Goal: Feedback & Contribution: Contribute content

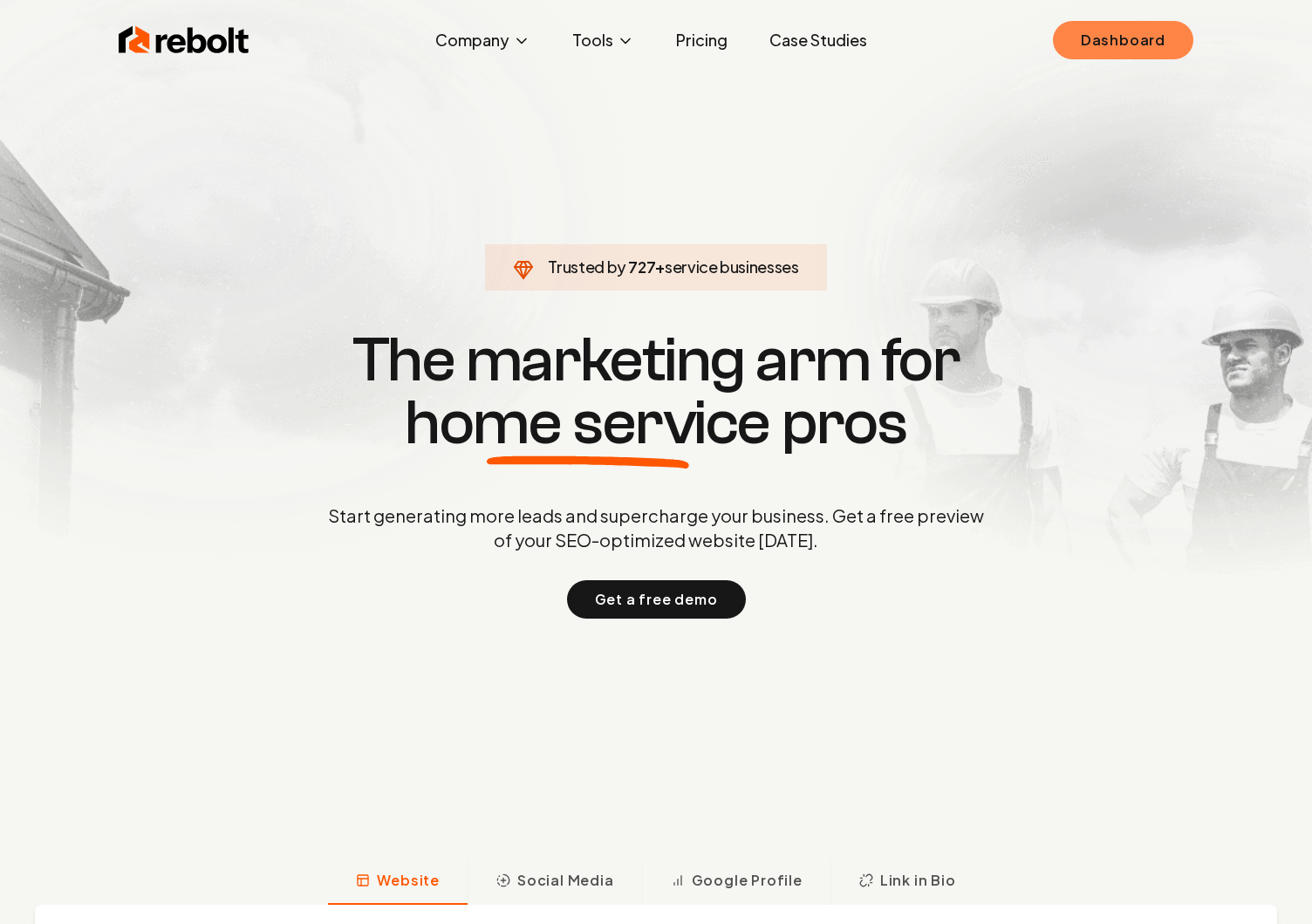
click at [1182, 40] on link "Dashboard" at bounding box center [1123, 40] width 140 height 39
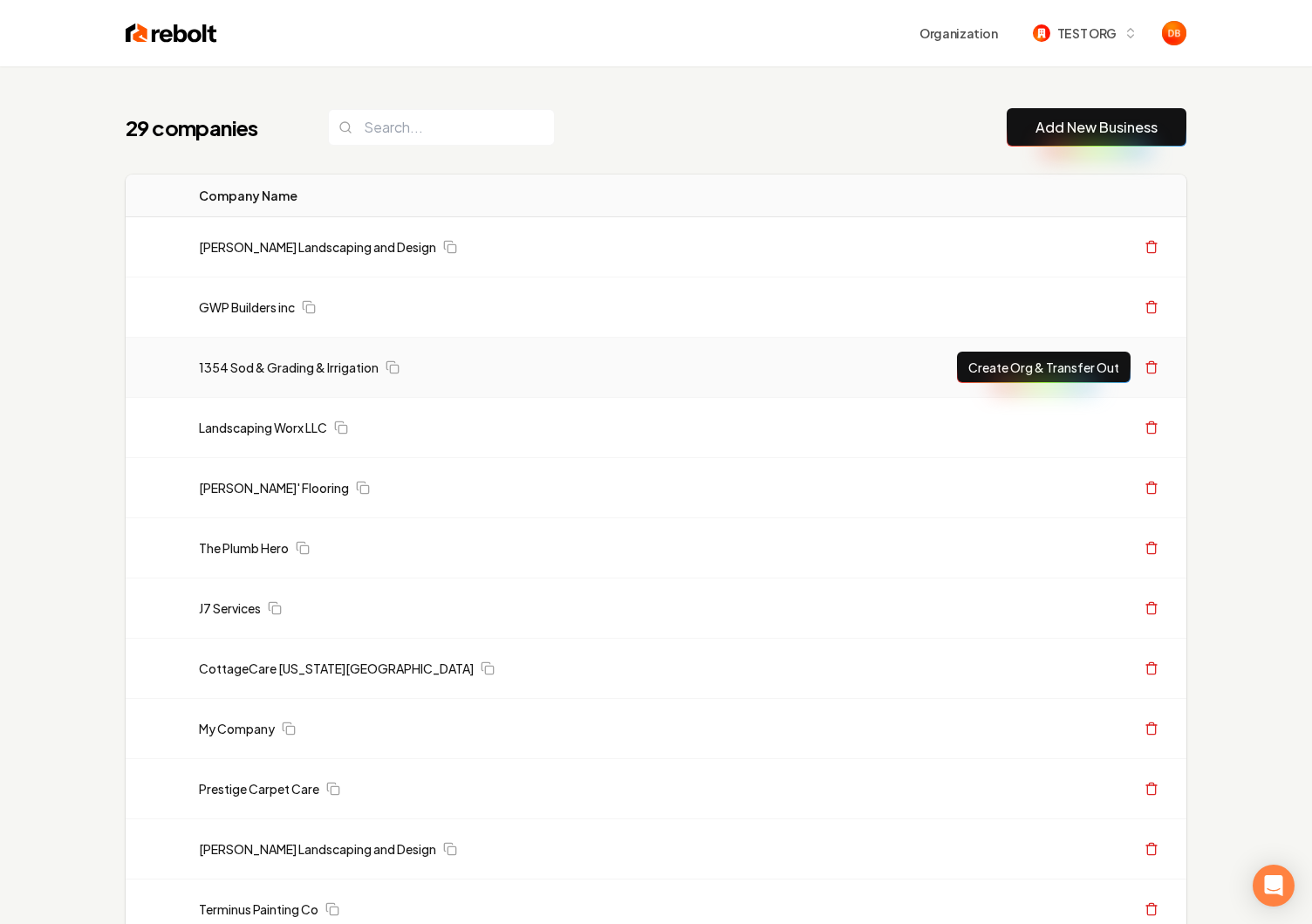
click at [246, 379] on td "1354 Sod & Grading & Irrigation" at bounding box center [476, 367] width 582 height 60
click at [248, 367] on link "1354 Sod & Grading & Irrigation" at bounding box center [289, 366] width 180 height 17
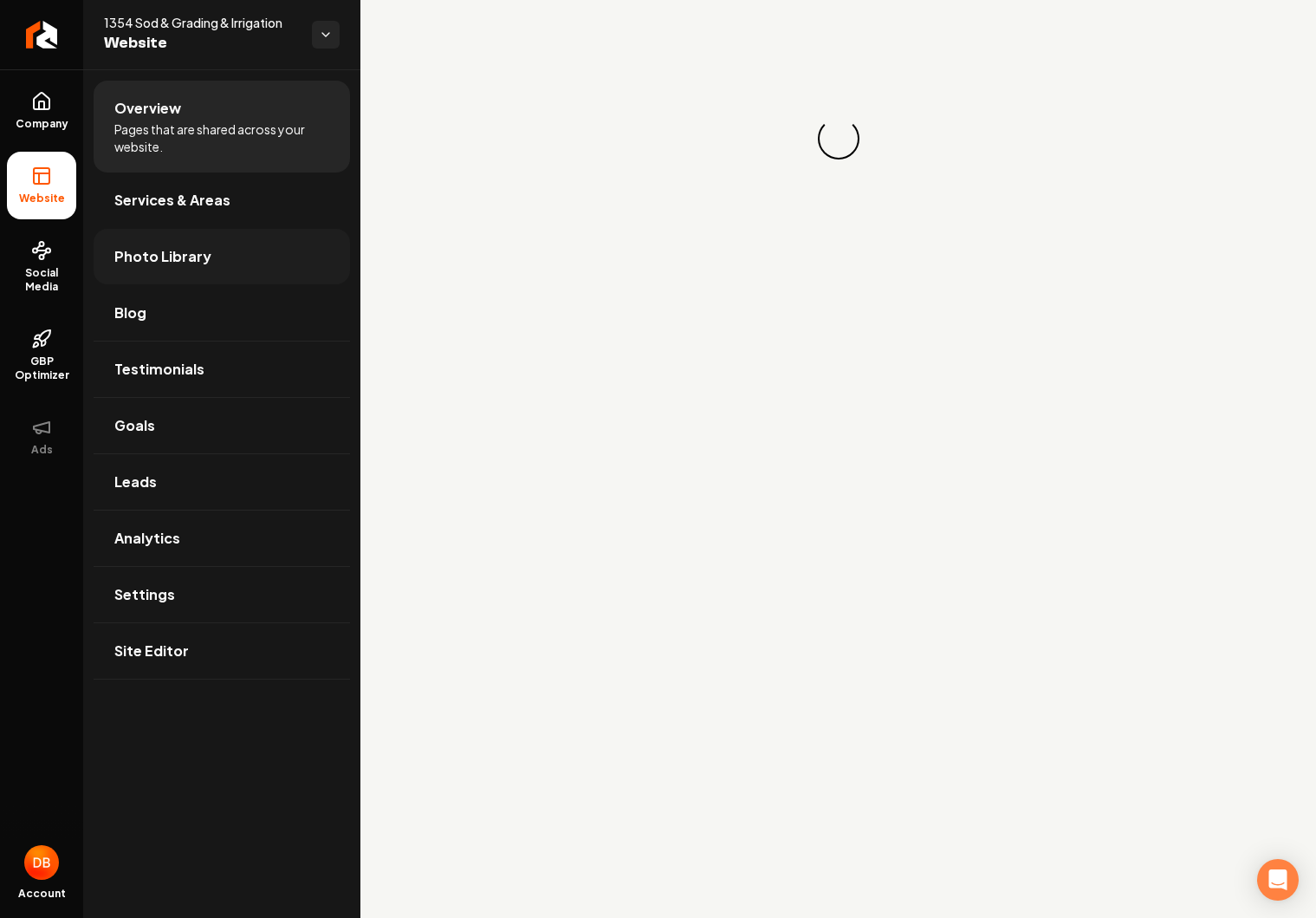
click at [219, 261] on link "Photo Library" at bounding box center [222, 257] width 256 height 55
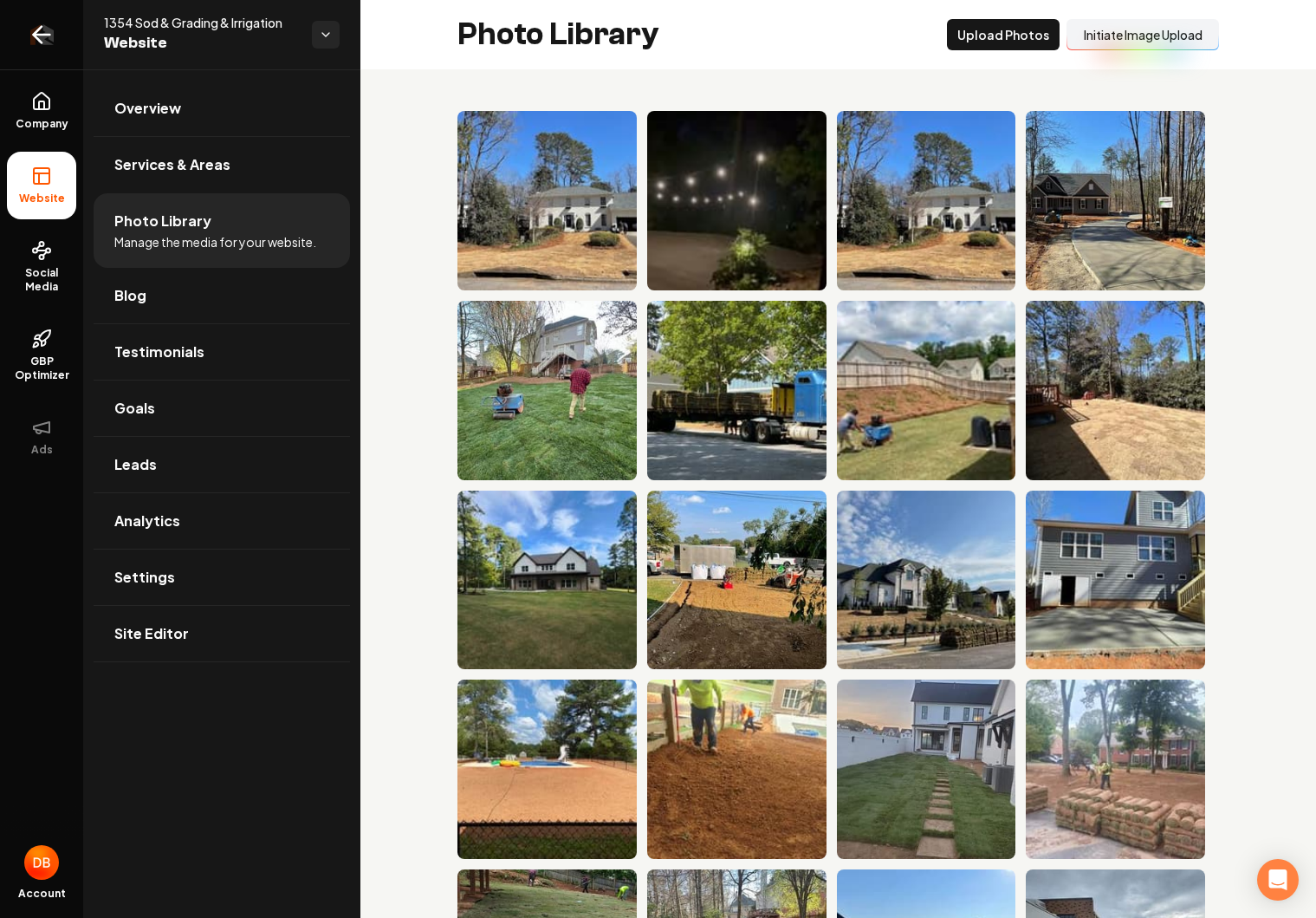
click at [57, 39] on link "Return to dashboard" at bounding box center [41, 35] width 83 height 70
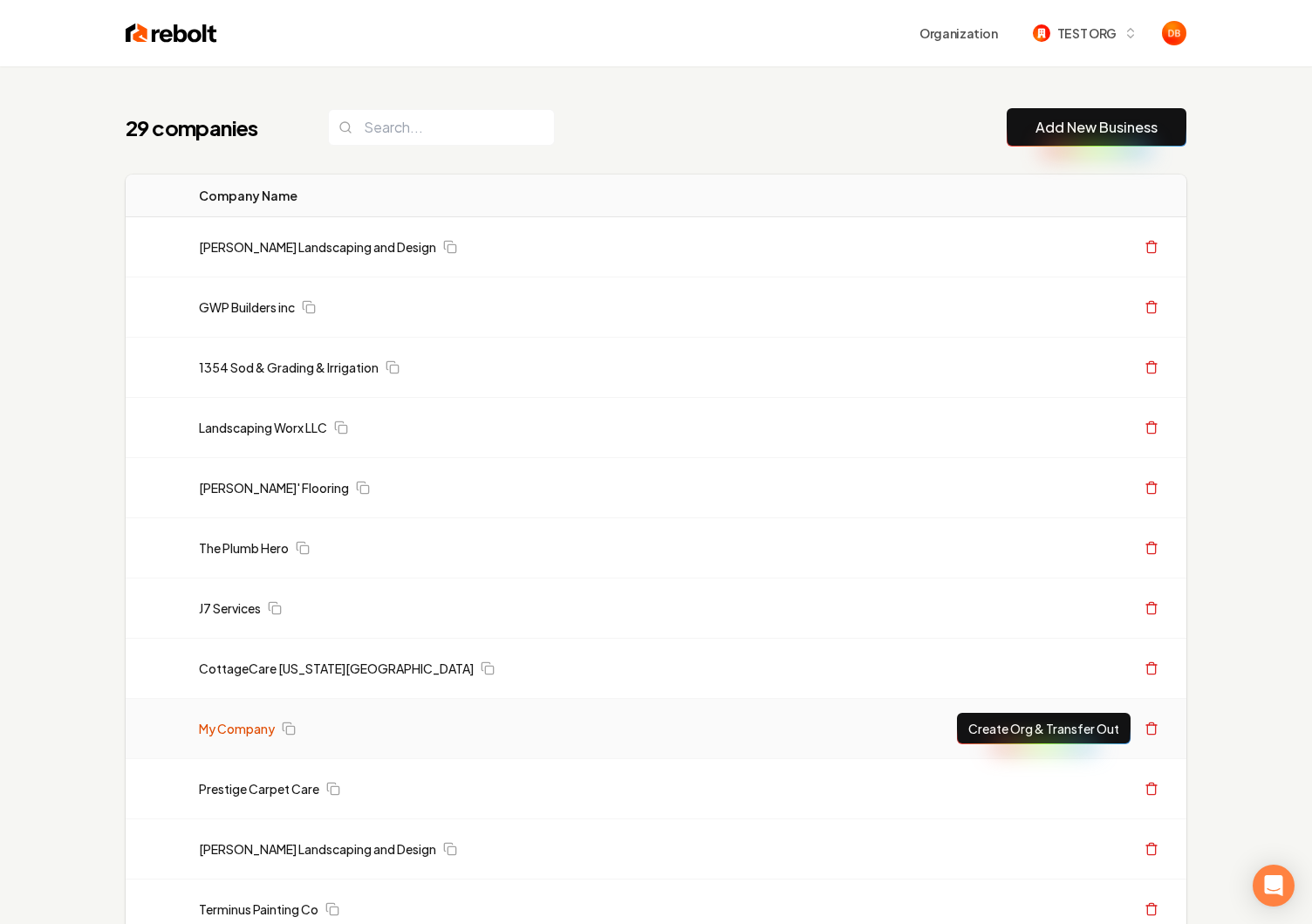
click at [243, 734] on link "My Company" at bounding box center [237, 728] width 76 height 17
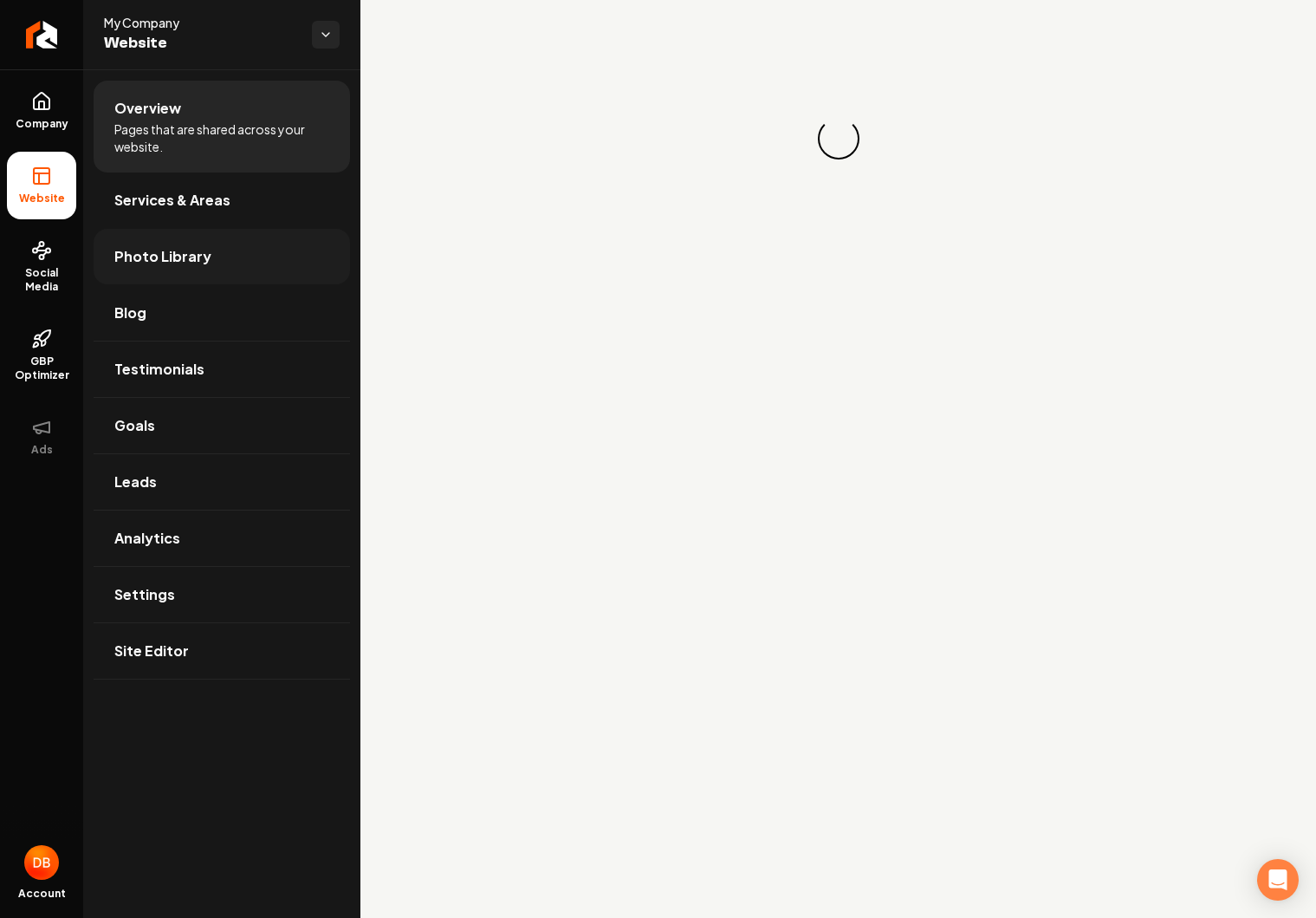
click at [195, 252] on span "Photo Library" at bounding box center [163, 256] width 97 height 21
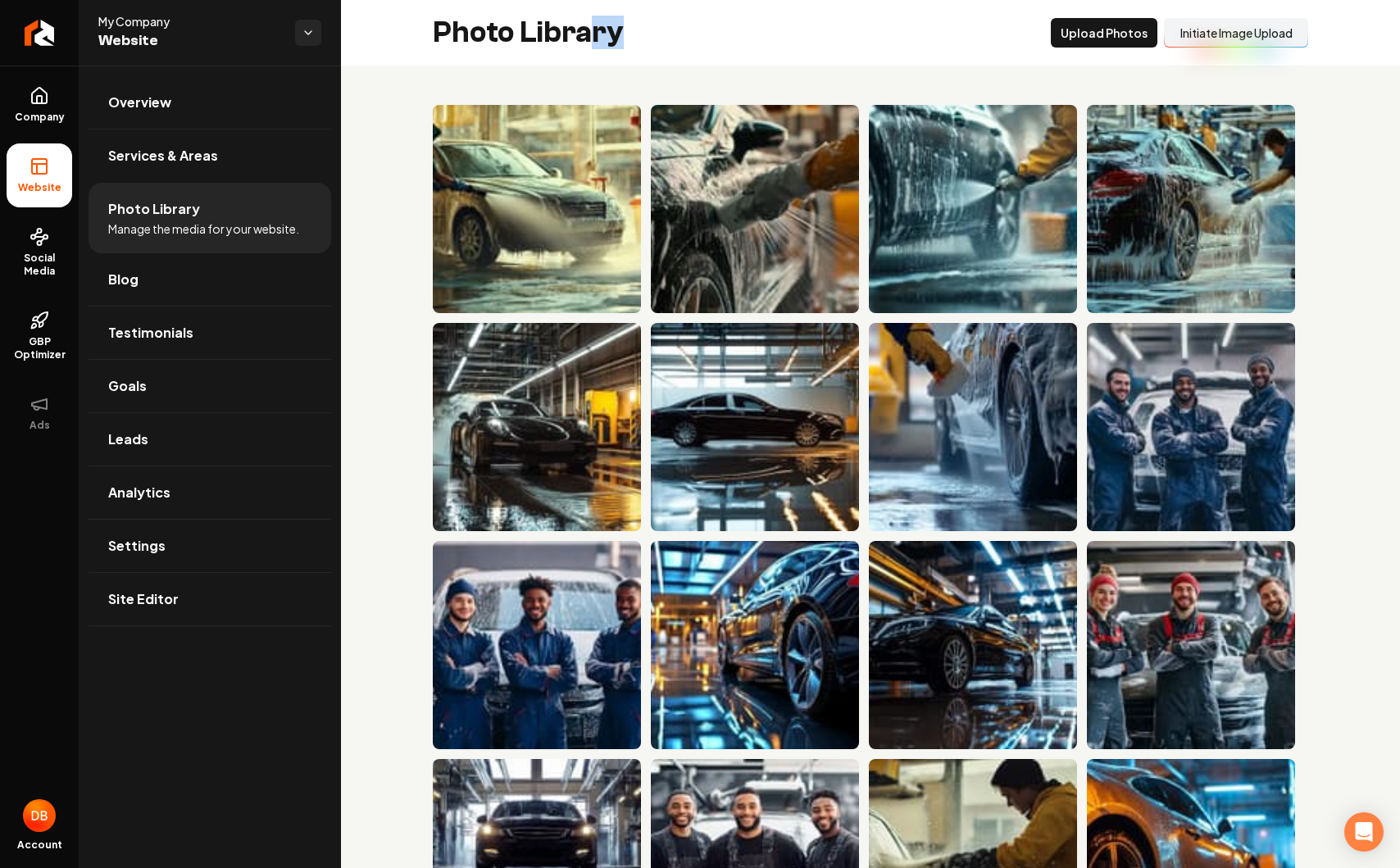
drag, startPoint x: 587, startPoint y: 30, endPoint x: 664, endPoint y: 39, distance: 77.5
click at [664, 38] on div "Photo Library Upload Photos Initiate Image Upload" at bounding box center [870, 33] width 1059 height 66
click at [741, 52] on div "Photo Library Upload Photos Initiate Image Upload" at bounding box center [870, 33] width 1059 height 66
click at [1114, 39] on button "Upload Photos" at bounding box center [1104, 32] width 107 height 30
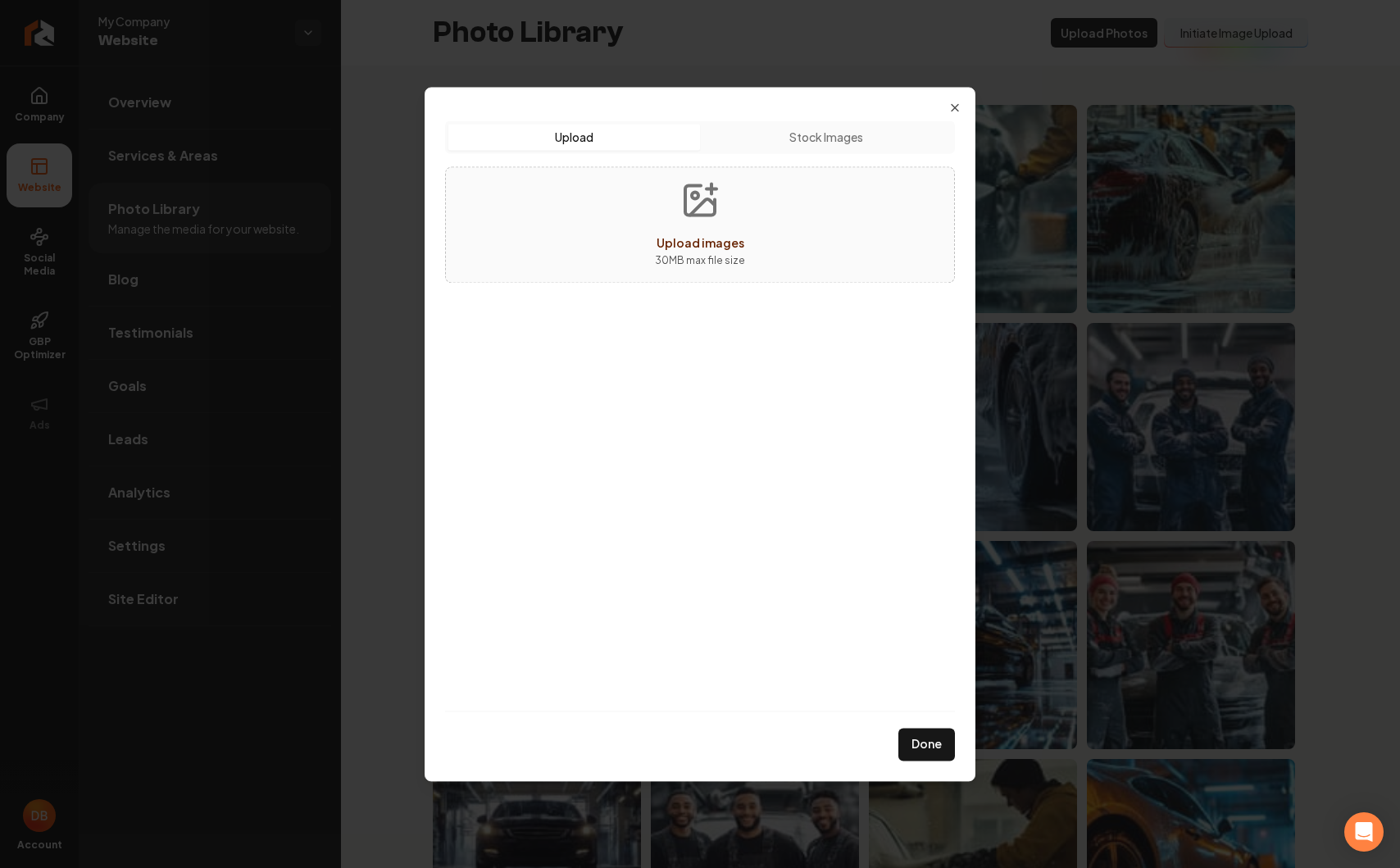
click at [763, 128] on button "Stock Images" at bounding box center [826, 136] width 252 height 26
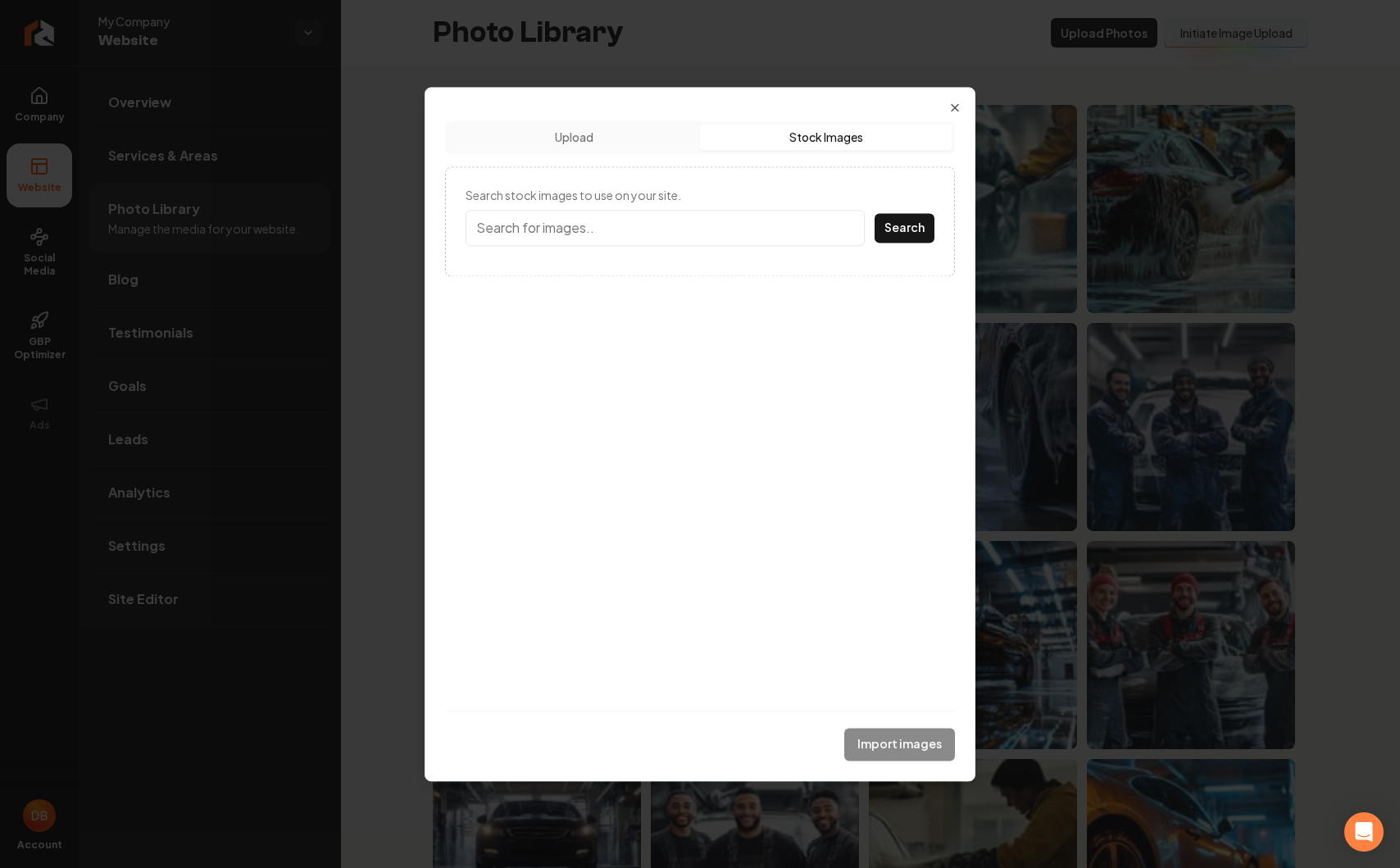
click at [619, 128] on button "Upload" at bounding box center [574, 136] width 252 height 26
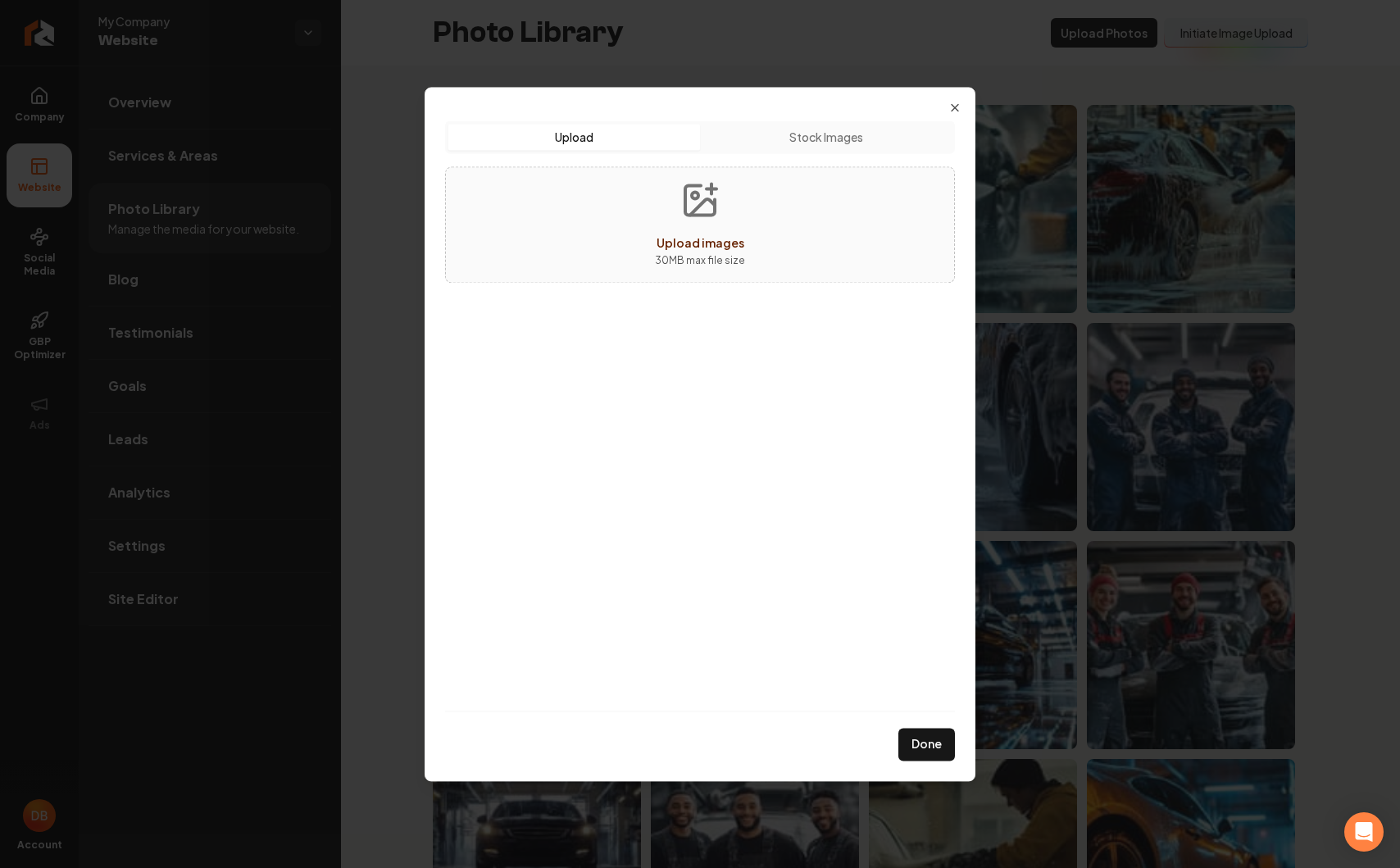
click at [783, 138] on button "Stock Images" at bounding box center [826, 136] width 252 height 26
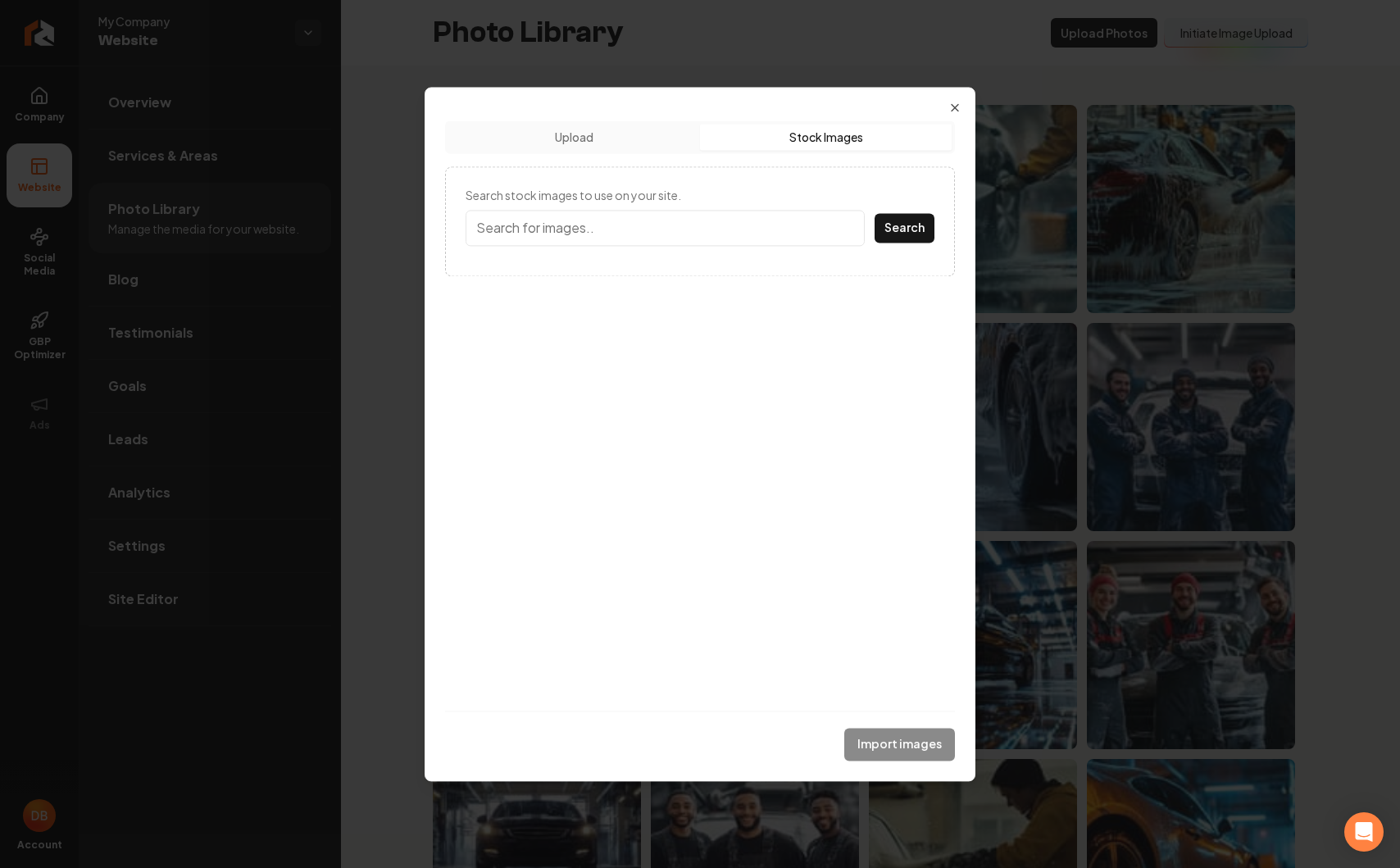
click at [608, 134] on button "Upload" at bounding box center [574, 136] width 252 height 26
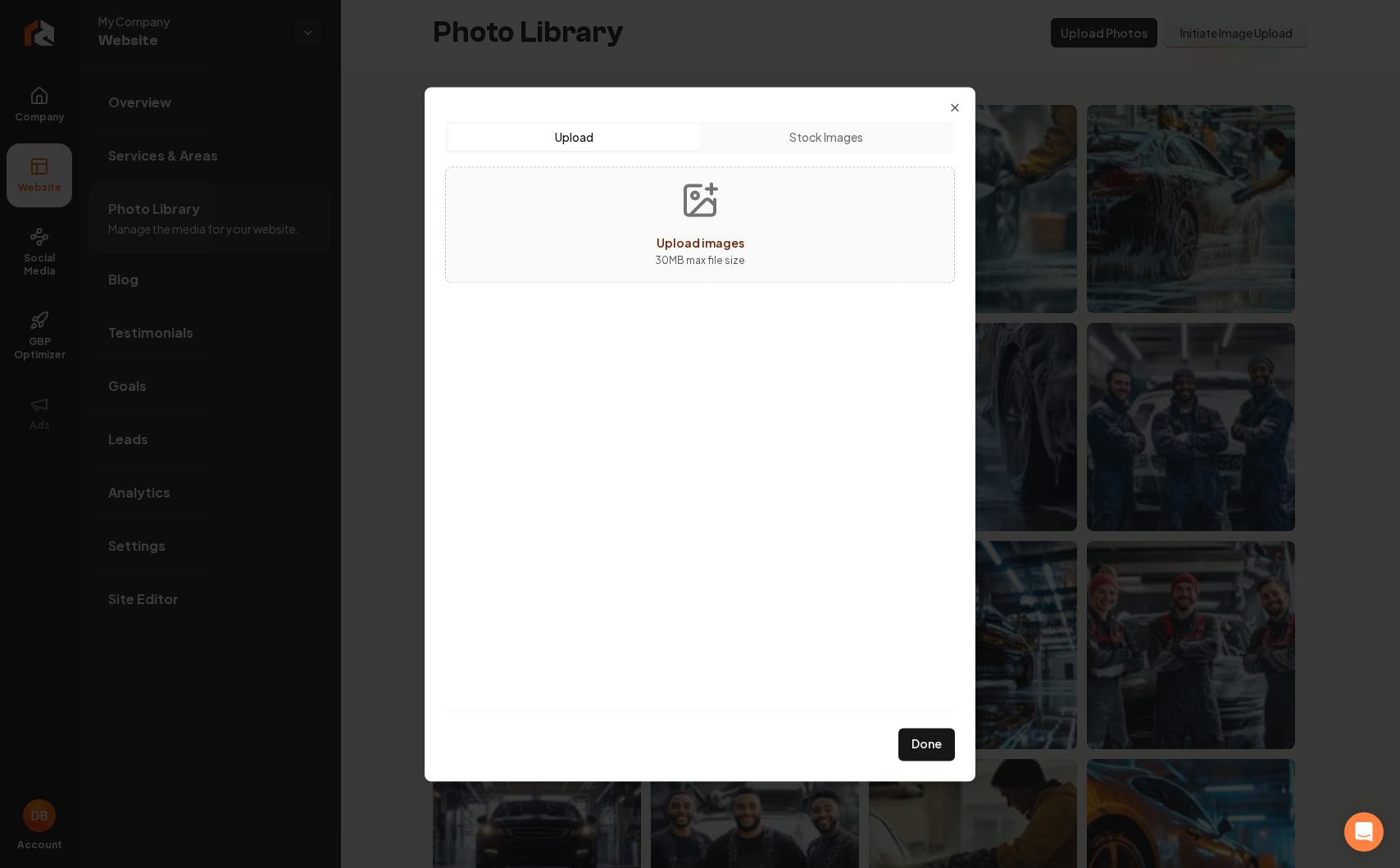
click at [781, 136] on button "Stock Images" at bounding box center [826, 136] width 252 height 26
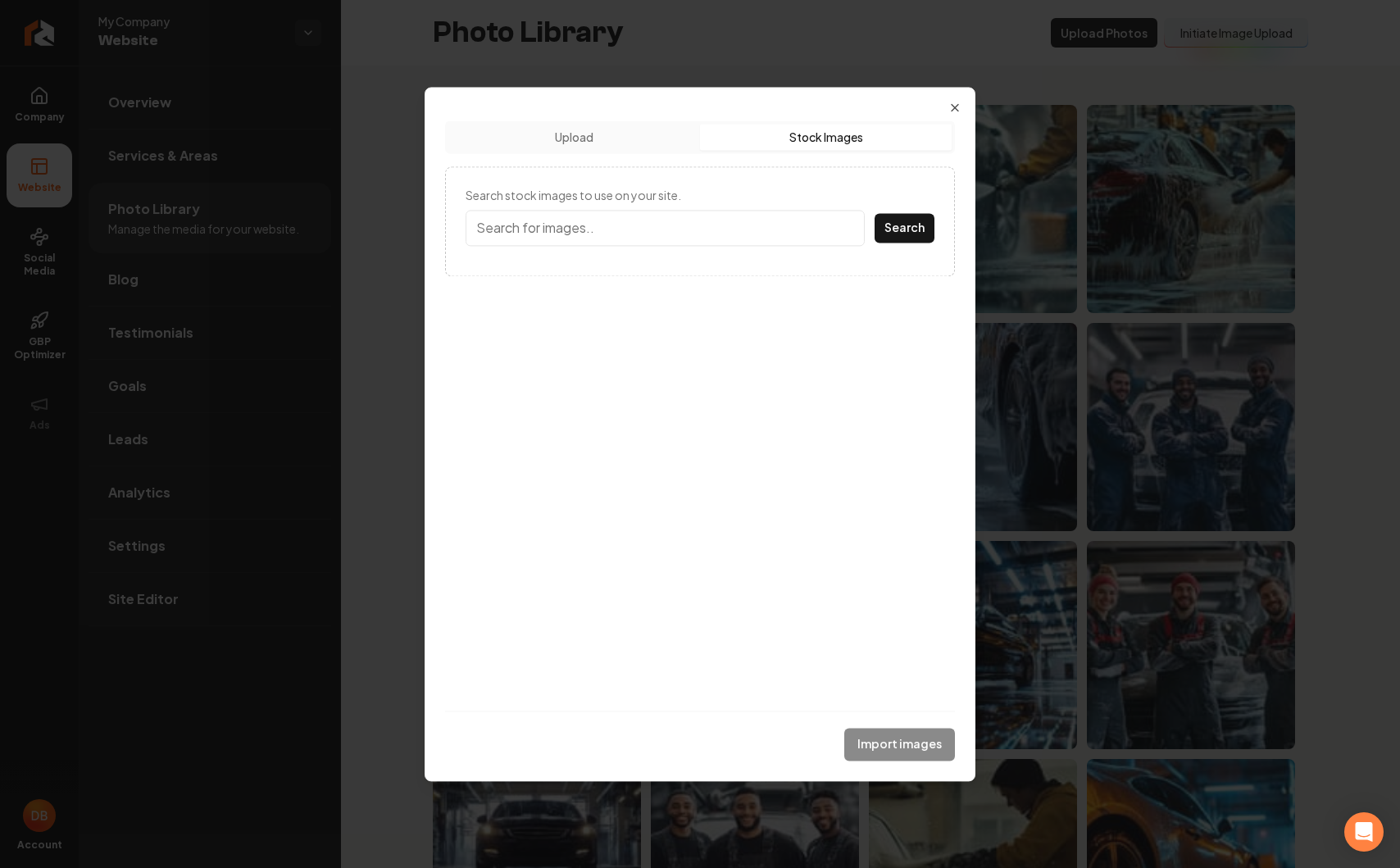
click at [632, 138] on button "Upload" at bounding box center [574, 136] width 252 height 26
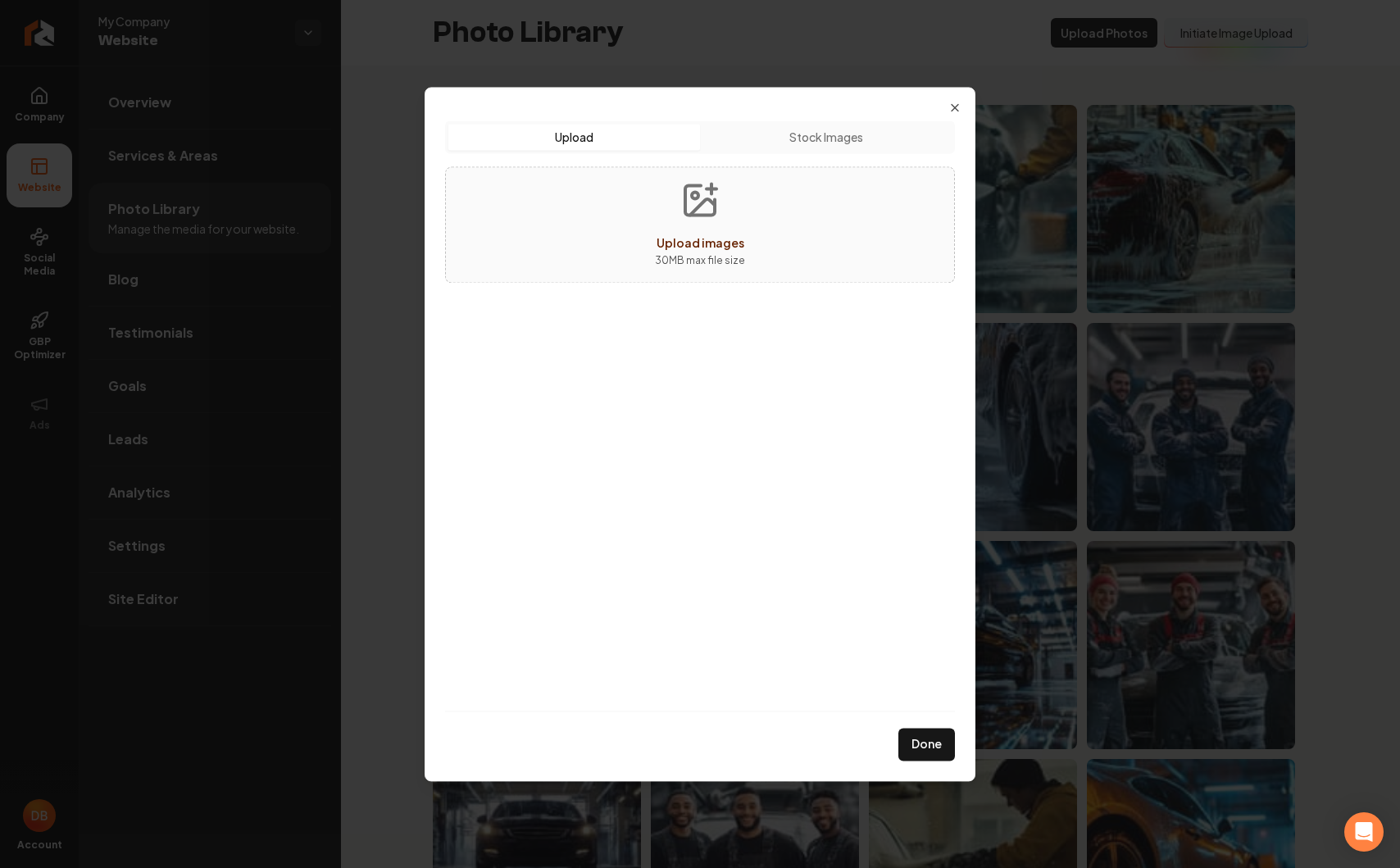
click at [818, 145] on button "Stock Images" at bounding box center [826, 136] width 252 height 26
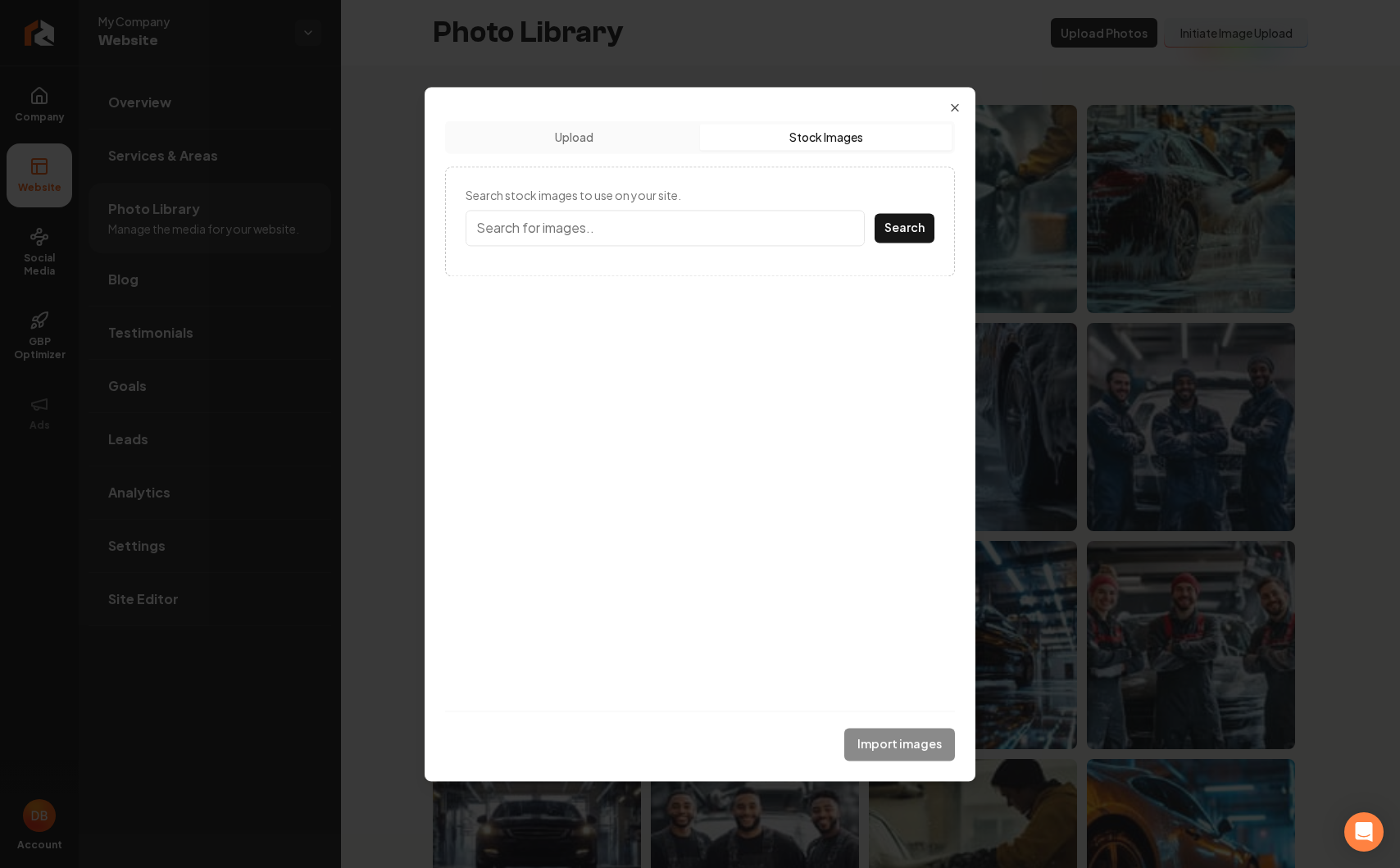
click at [690, 255] on form "Search stock images to use on your site. Search" at bounding box center [700, 221] width 469 height 68
click at [696, 235] on input "Search stock images to use on your site." at bounding box center [665, 227] width 399 height 36
click at [565, 155] on div "Upload Upload Stock Images Search stock images to use on your site. Search" at bounding box center [699, 416] width 510 height 590
click at [611, 145] on button "Upload" at bounding box center [574, 136] width 252 height 26
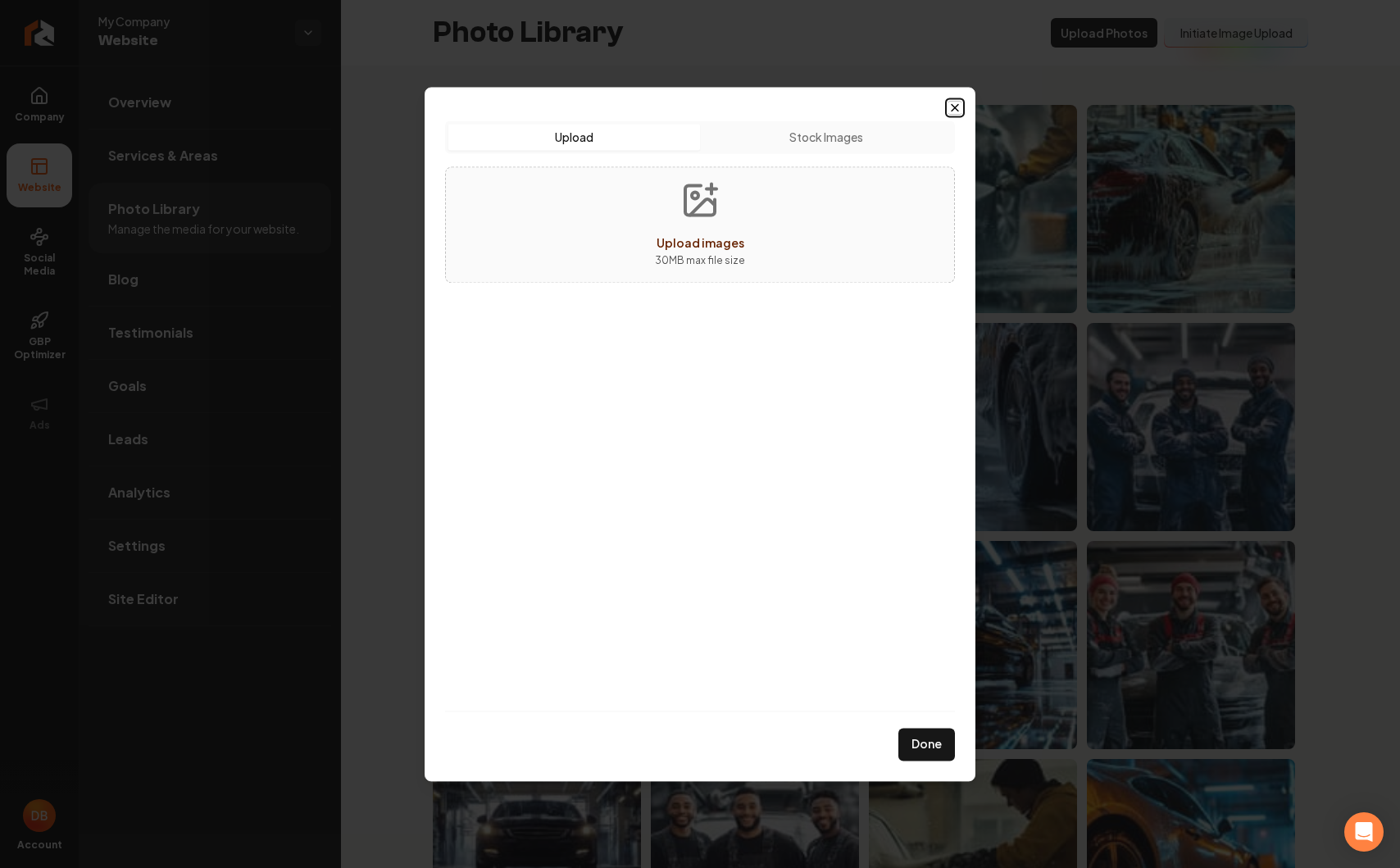
click at [951, 111] on icon "button" at bounding box center [955, 107] width 14 height 14
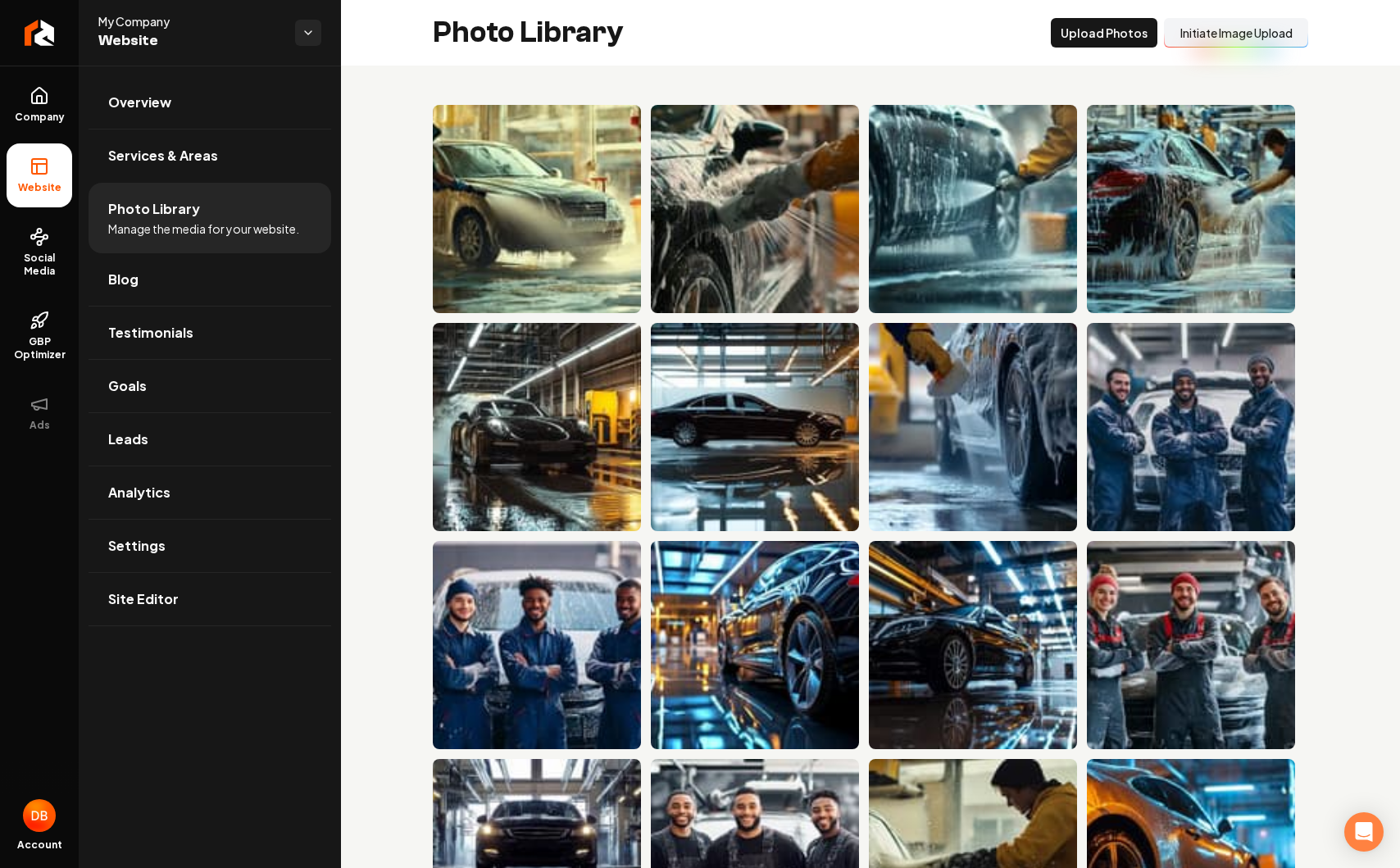
click at [1244, 396] on div "Main content area" at bounding box center [870, 754] width 1059 height 1377
click at [1244, 177] on div "Main content area" at bounding box center [870, 754] width 1059 height 1377
click at [1110, 40] on button "Upload Photos" at bounding box center [1104, 32] width 107 height 30
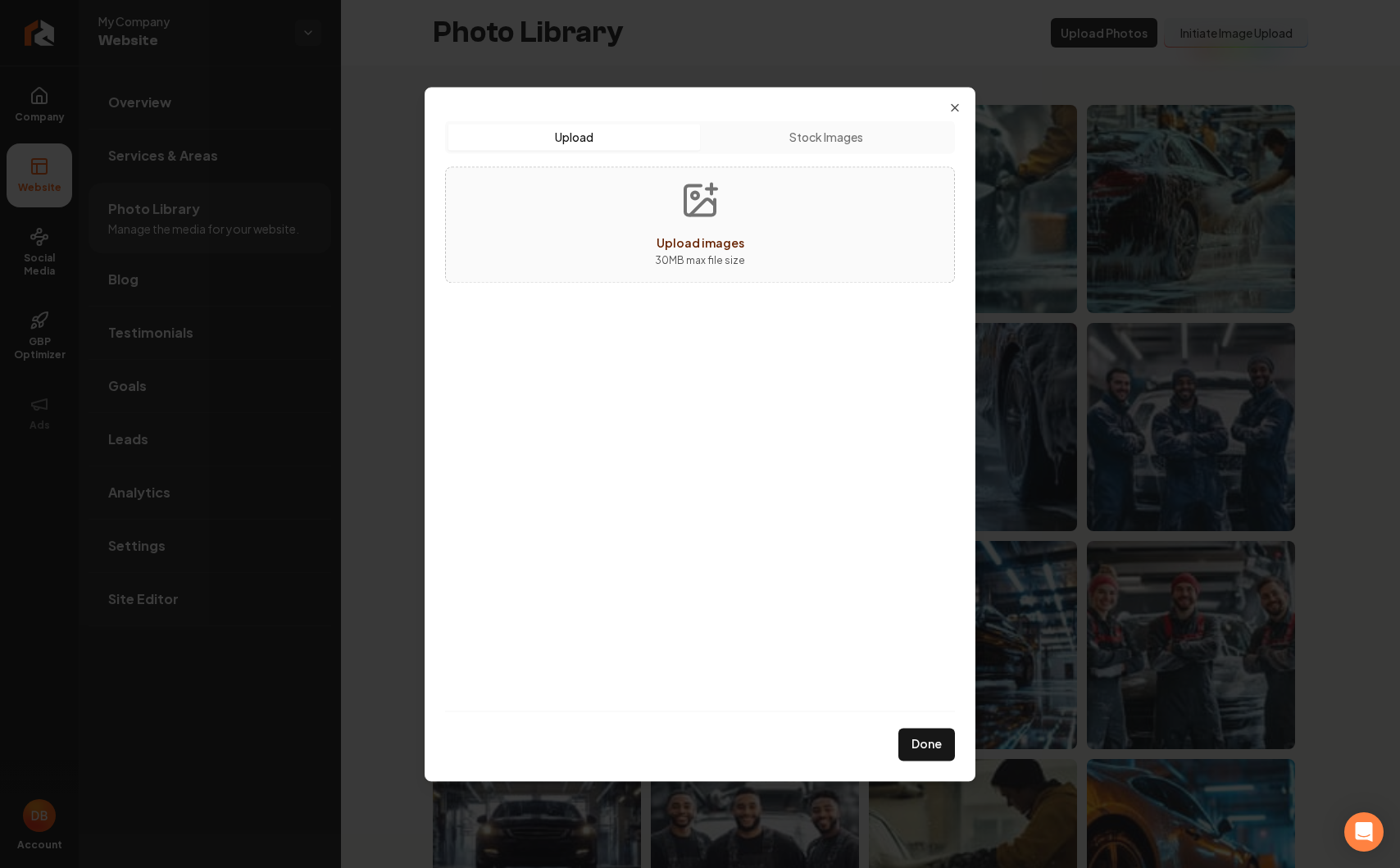
click at [869, 156] on div "Upload Upload Stock Images Upload images 30 MB max file size" at bounding box center [699, 416] width 510 height 590
click at [860, 148] on button "Stock Images" at bounding box center [826, 136] width 252 height 26
click at [578, 140] on button "Upload" at bounding box center [574, 136] width 252 height 26
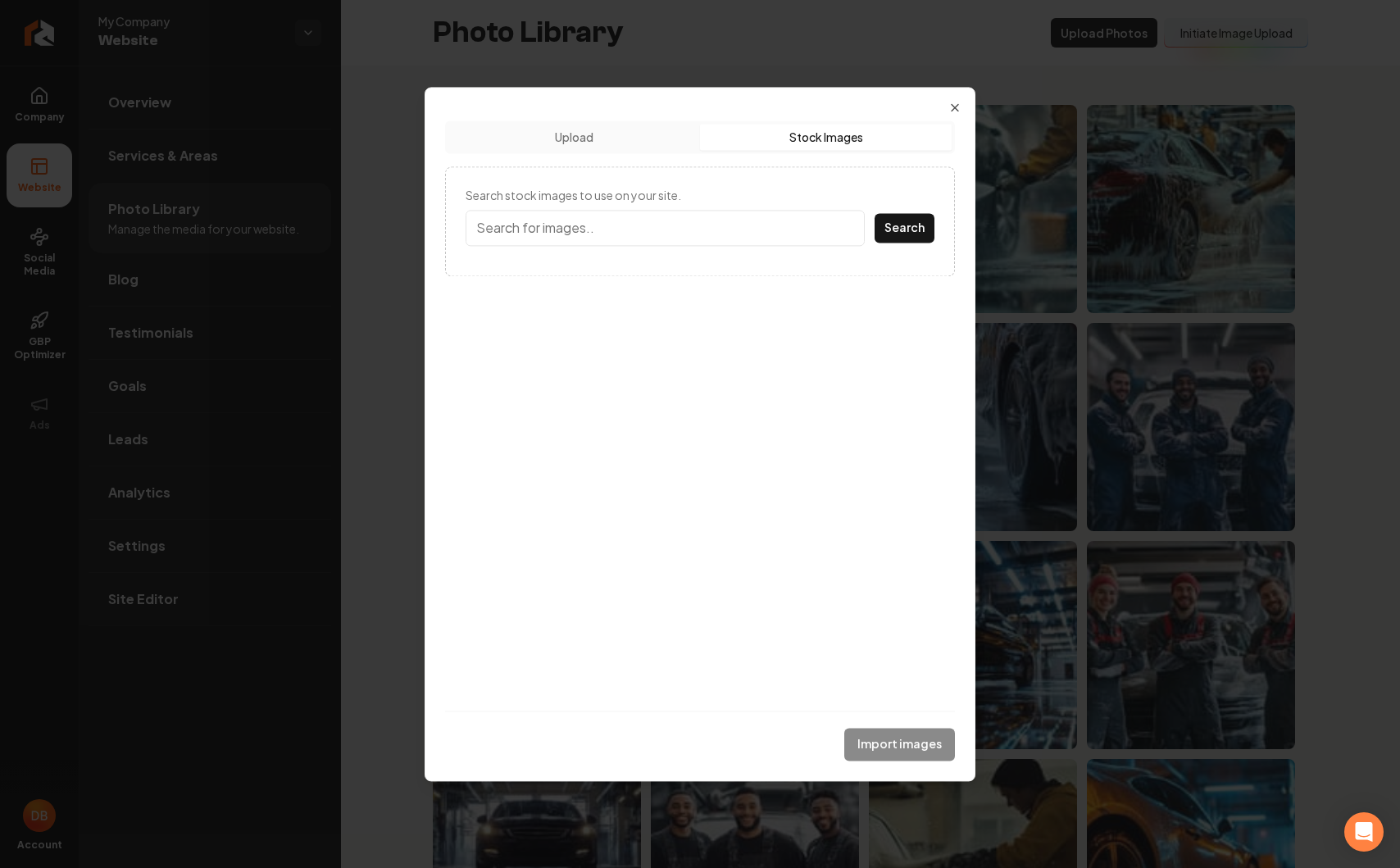
click at [804, 128] on button "Stock Images" at bounding box center [826, 136] width 252 height 26
click at [552, 121] on div "Upload Upload Stock Images" at bounding box center [699, 137] width 510 height 33
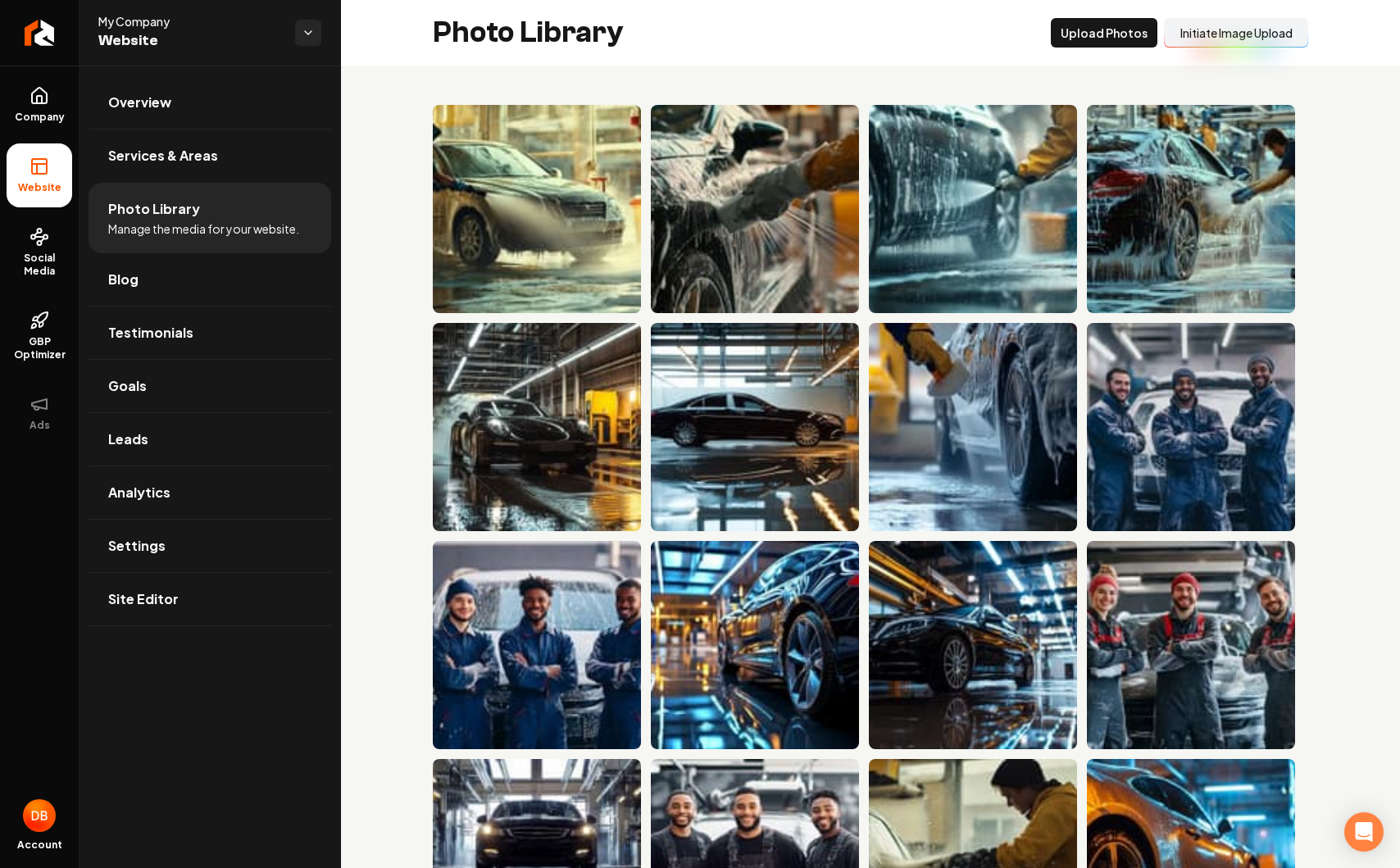
click at [1244, 32] on div "Photo Library Upload Photos Initiate Image Upload" at bounding box center [870, 33] width 1059 height 66
click at [1244, 33] on button "Initiate Image Upload" at bounding box center [1236, 32] width 145 height 30
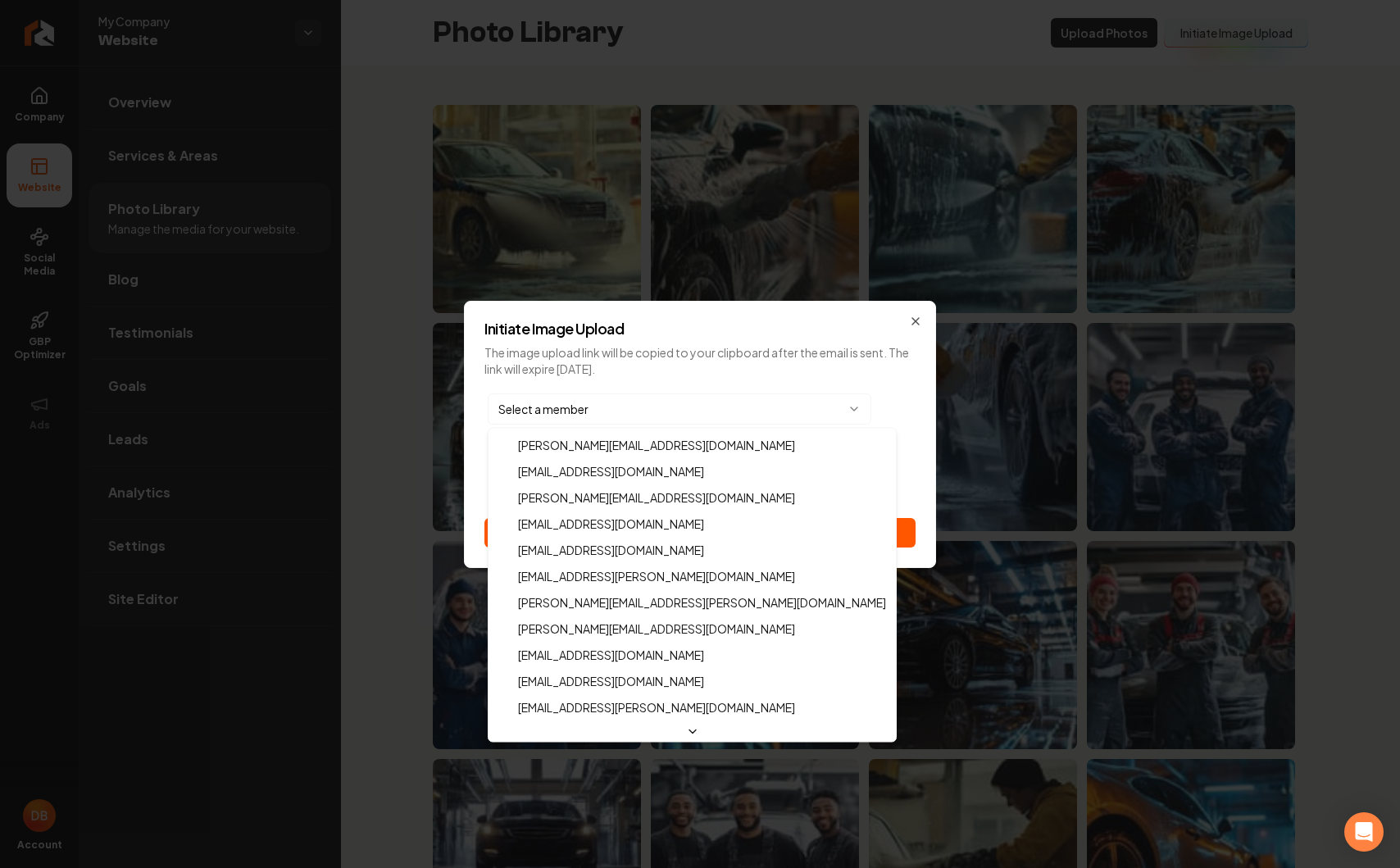
click at [679, 410] on body "Company Website Social Media GBP Optimizer Ads Account My Company Website Overv…" at bounding box center [700, 434] width 1400 height 868
click at [674, 349] on body "Company Website Social Media GBP Optimizer Ads Account My Company Website Overv…" at bounding box center [700, 434] width 1400 height 868
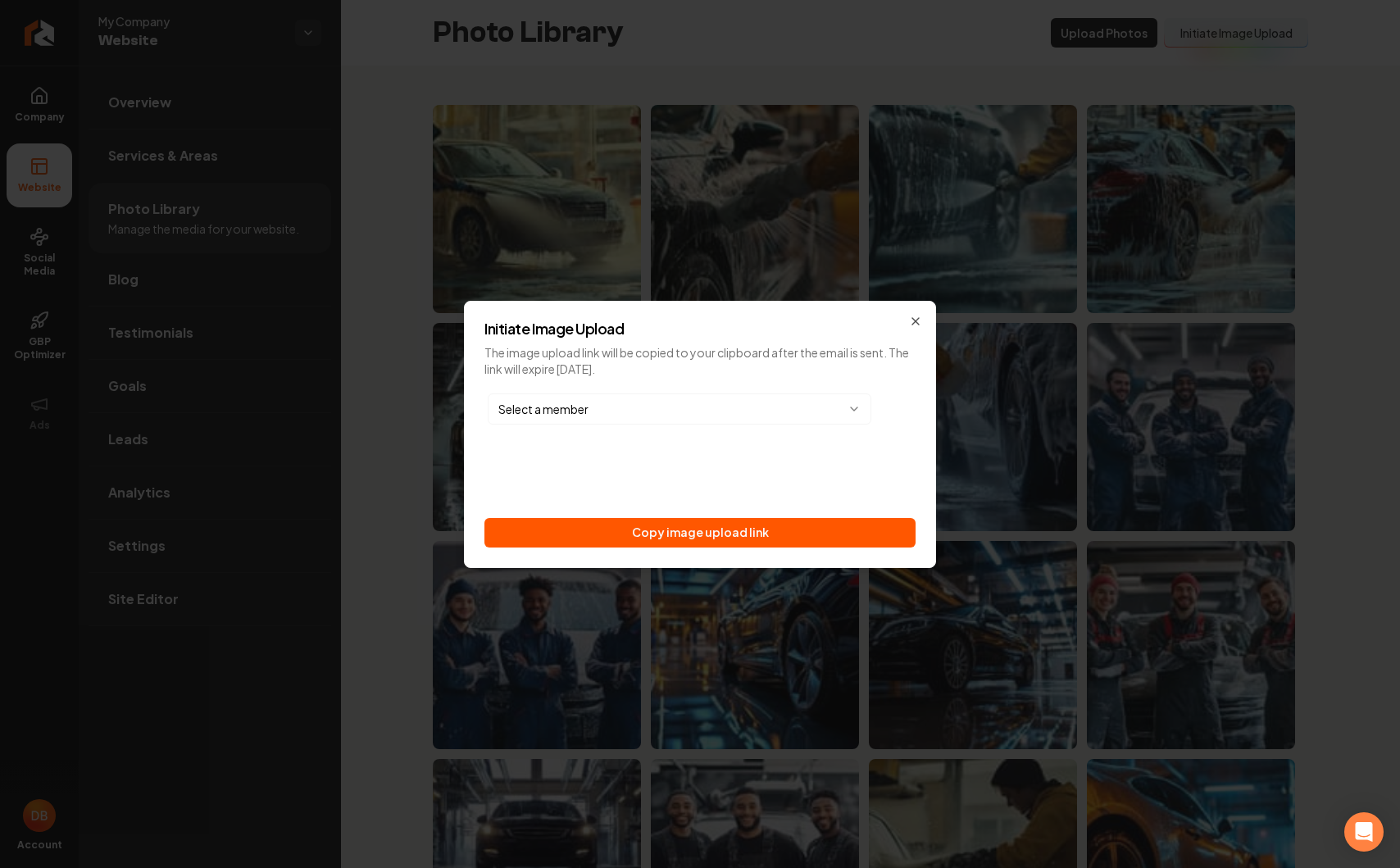
drag, startPoint x: 568, startPoint y: 313, endPoint x: 484, endPoint y: 318, distance: 84.1
click at [484, 318] on div "Initiate Image Upload The image upload link will be copied to your clipboard af…" at bounding box center [700, 434] width 472 height 267
drag, startPoint x: 526, startPoint y: 329, endPoint x: 725, endPoint y: 412, distance: 215.6
click at [690, 335] on h2 "Initiate Image Upload" at bounding box center [700, 328] width 431 height 14
click at [642, 527] on button "Copy image upload link" at bounding box center [700, 532] width 431 height 30
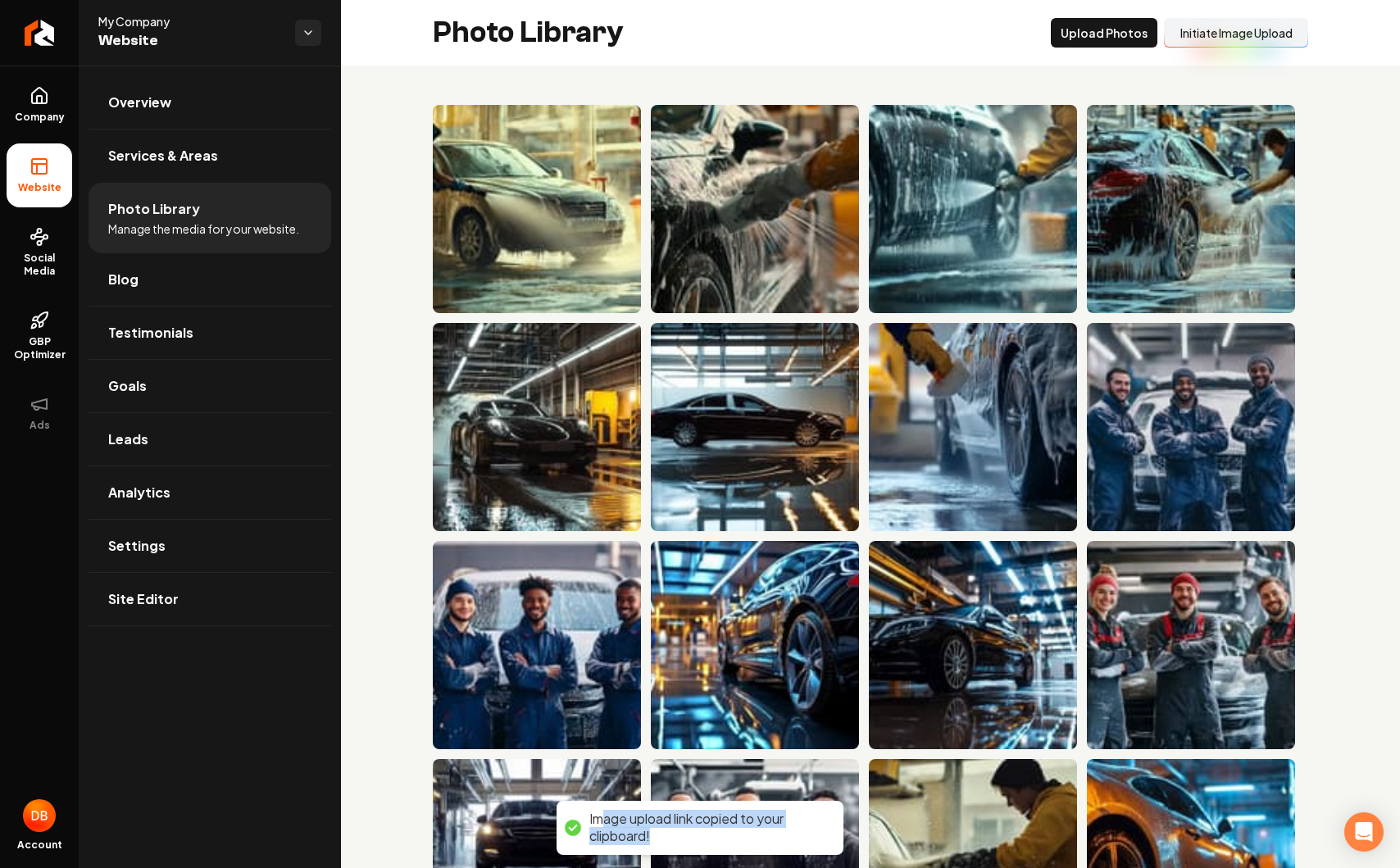
drag, startPoint x: 692, startPoint y: 838, endPoint x: 718, endPoint y: 844, distance: 26.7
click at [705, 843] on div "Image upload link copied to your clipboard!" at bounding box center [708, 827] width 238 height 35
click at [391, 325] on div "Main content area" at bounding box center [870, 754] width 1059 height 1377
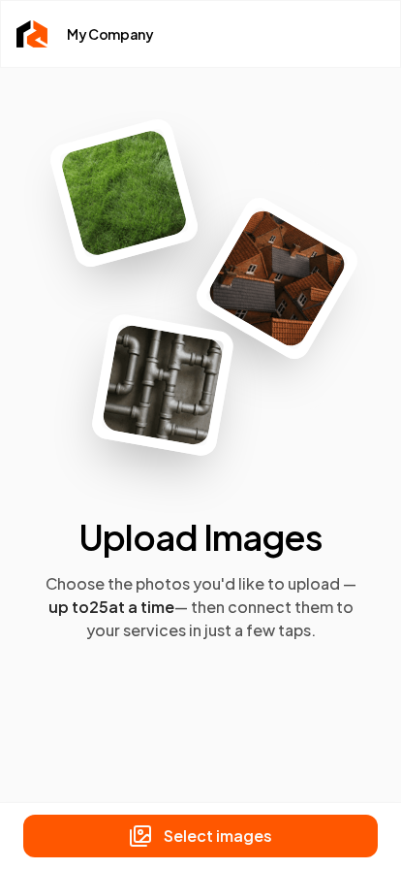
click at [373, 826] on button "Select images" at bounding box center [200, 835] width 355 height 43
click at [267, 835] on p "Select images" at bounding box center [218, 835] width 109 height 23
click at [297, 834] on button "Upload 1 image" at bounding box center [200, 835] width 355 height 43
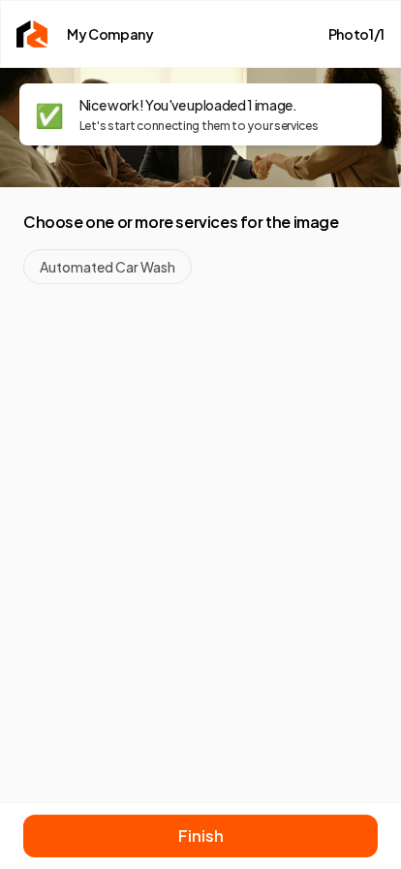
click at [111, 264] on button "Automated Car Wash" at bounding box center [107, 266] width 169 height 35
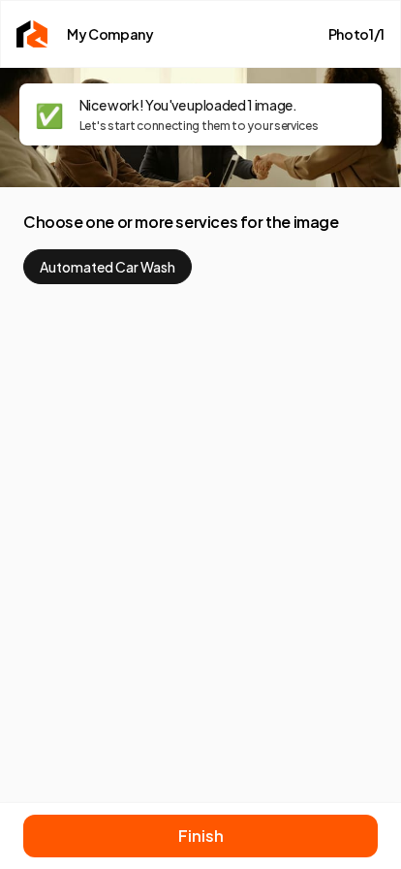
click at [91, 353] on div "✅ Nice work! You've uploaded 1 image. Let's start connecting them to your servi…" at bounding box center [200, 215] width 401 height 295
click at [38, 334] on div "✅ Nice work! You've uploaded 1 image. Let's start connecting them to your servi…" at bounding box center [200, 215] width 401 height 295
click at [105, 261] on button "Automated Car Wash" at bounding box center [107, 266] width 169 height 35
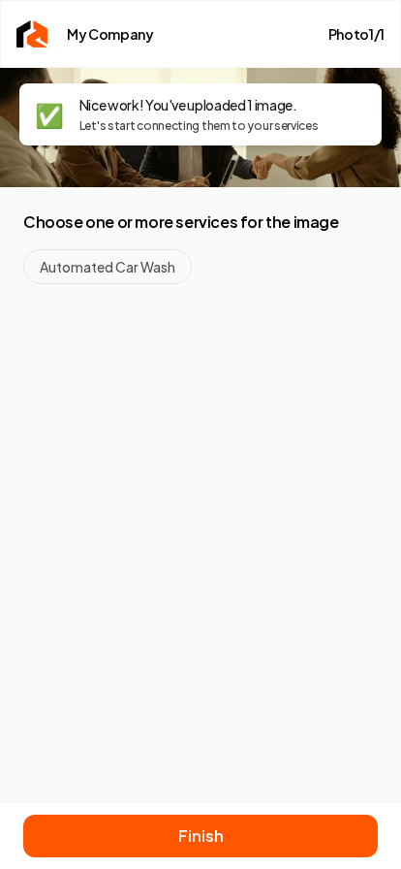
click at [288, 447] on div "Connect Images to Services This helps us display your photos on the right pages…" at bounding box center [200, 468] width 401 height 801
click at [111, 264] on button "Automated Car Wash" at bounding box center [107, 266] width 169 height 35
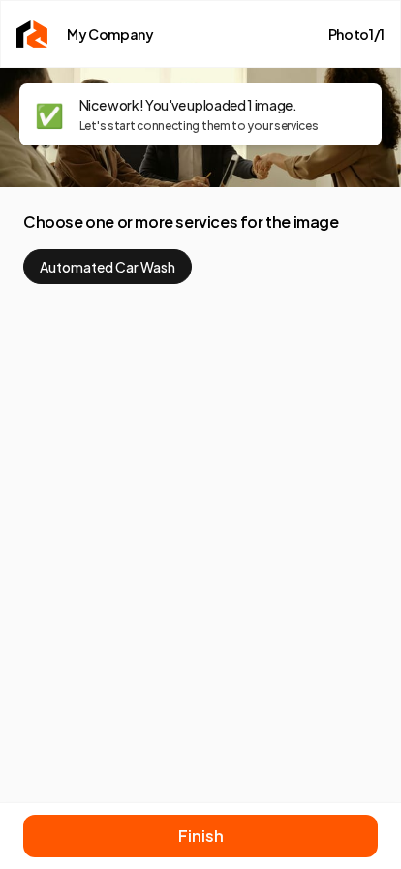
click at [328, 376] on div "Connect Images to Services This helps us display your photos on the right pages…" at bounding box center [200, 468] width 401 height 801
click at [102, 261] on button "Automated Car Wash" at bounding box center [107, 266] width 169 height 35
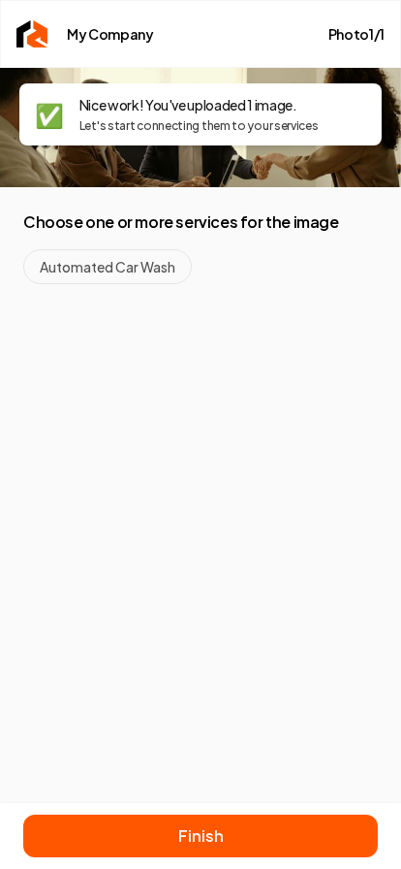
click at [330, 403] on div "Connect Images to Services This helps us display your photos on the right pages…" at bounding box center [200, 468] width 401 height 801
